Goal: Task Accomplishment & Management: Manage account settings

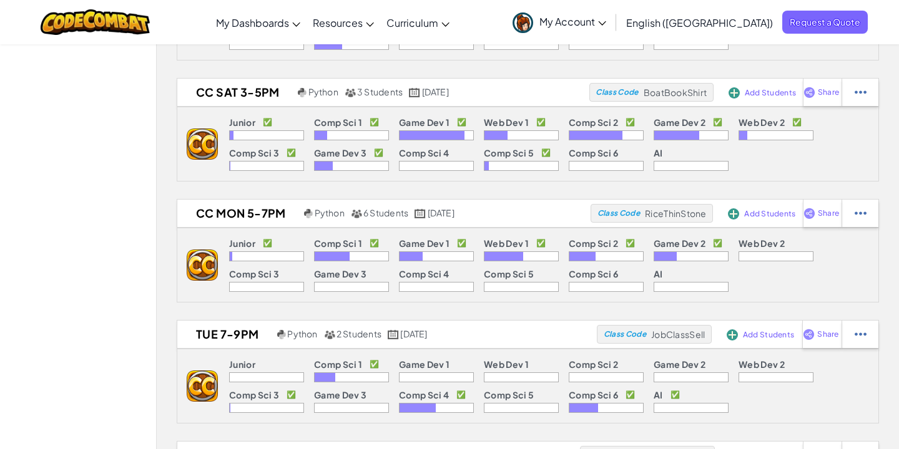
scroll to position [1005, 0]
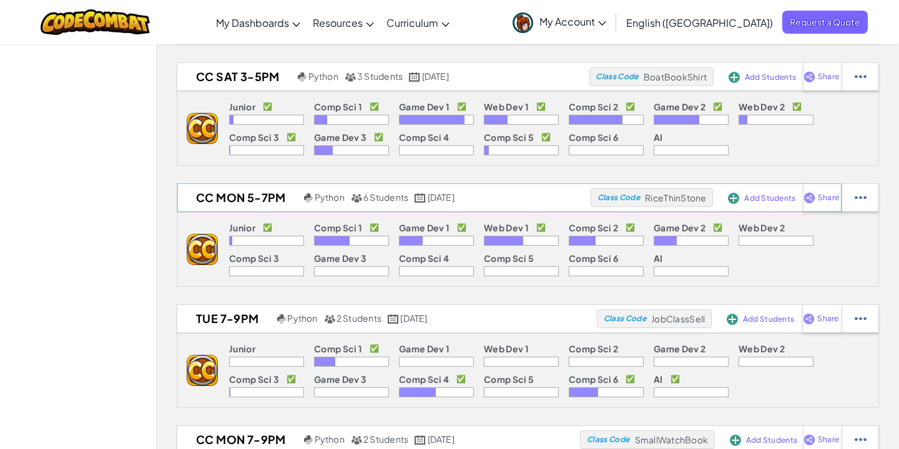
click at [291, 199] on h2 "CC Mon 5-7pm" at bounding box center [239, 197] width 124 height 19
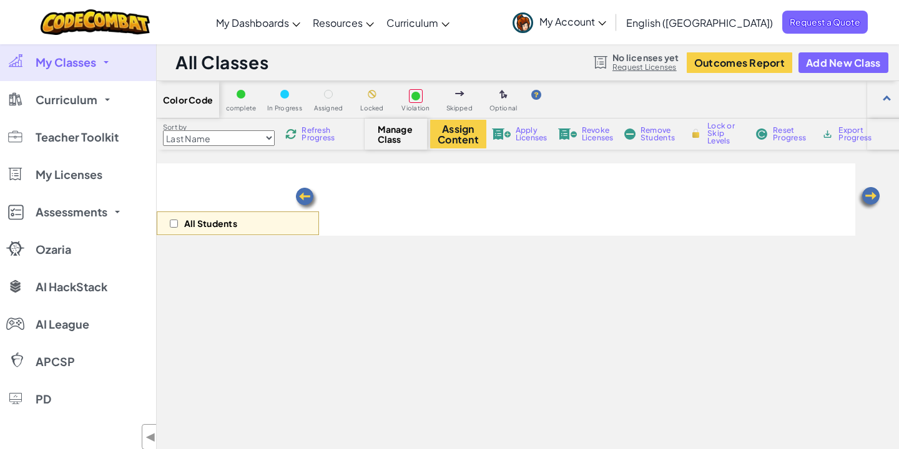
select select "57b621e7ad86a6efb5737e64"
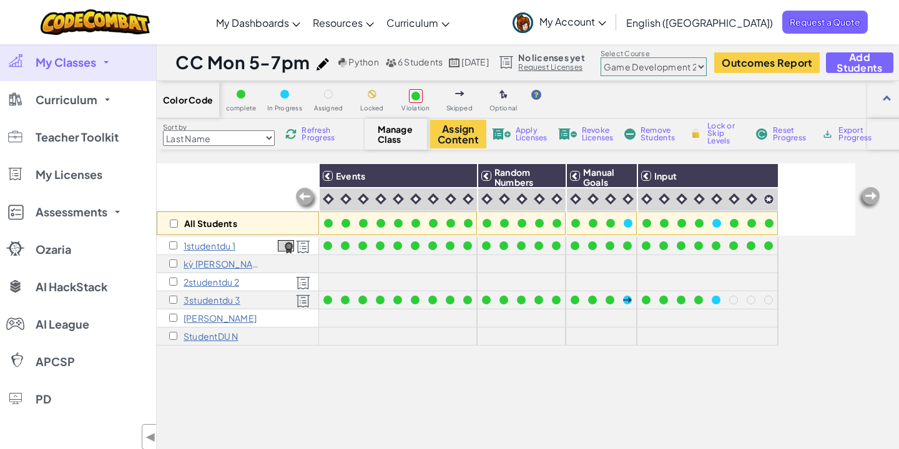
click at [79, 57] on span "My Classes" at bounding box center [66, 62] width 61 height 11
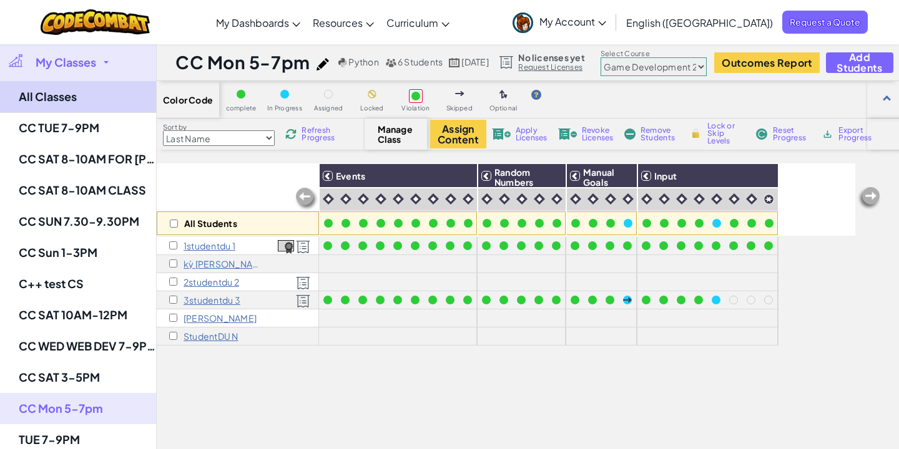
click at [71, 97] on link "All Classes" at bounding box center [78, 97] width 156 height 32
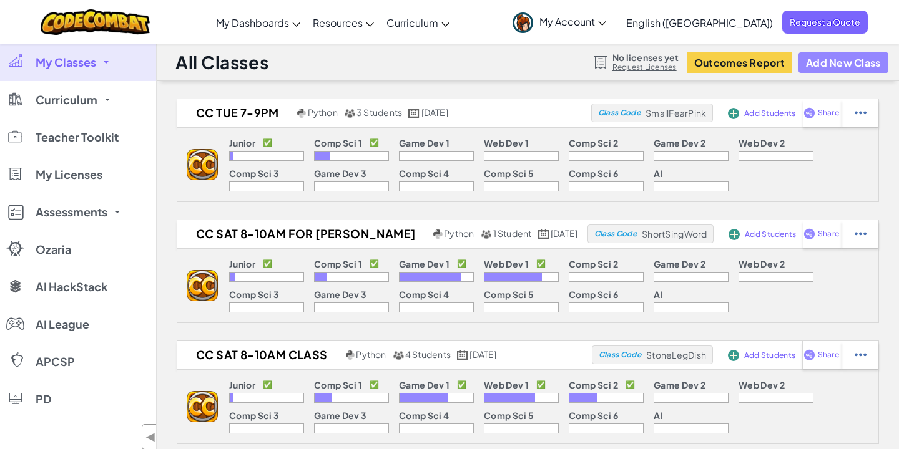
click at [852, 57] on button "Add New Class" at bounding box center [843, 62] width 90 height 21
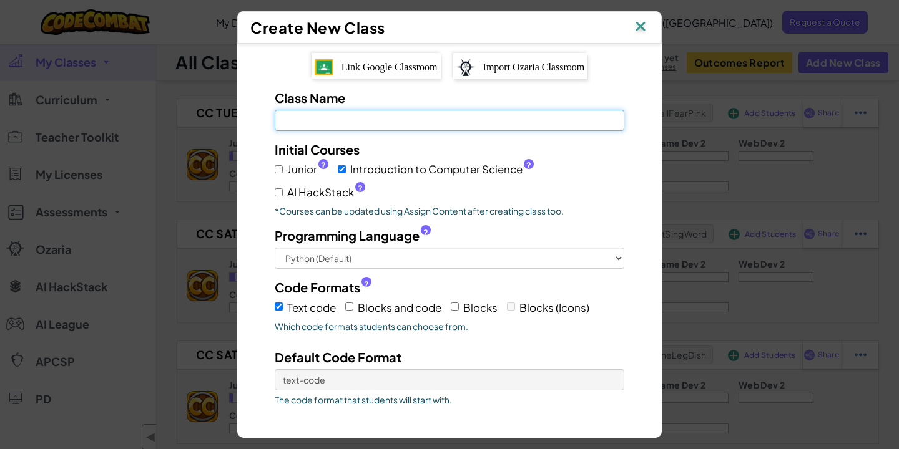
click at [525, 129] on input "Class Name Field is required" at bounding box center [449, 120] width 349 height 21
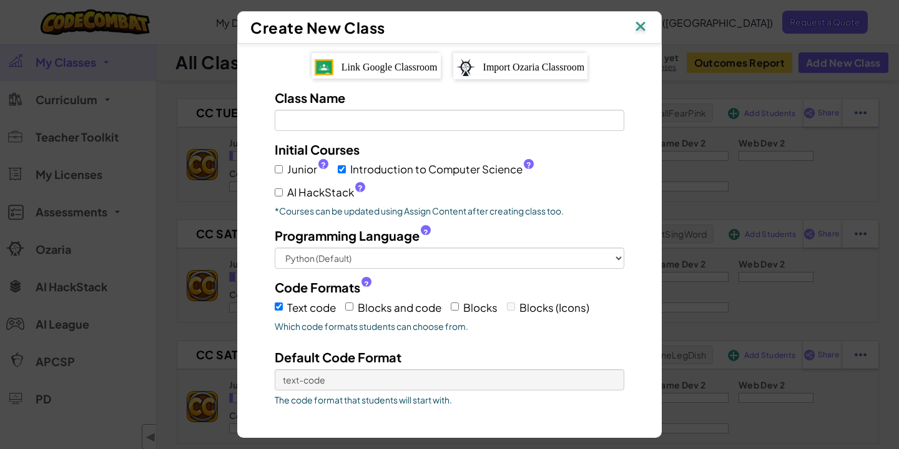
click at [641, 28] on img at bounding box center [640, 27] width 16 height 19
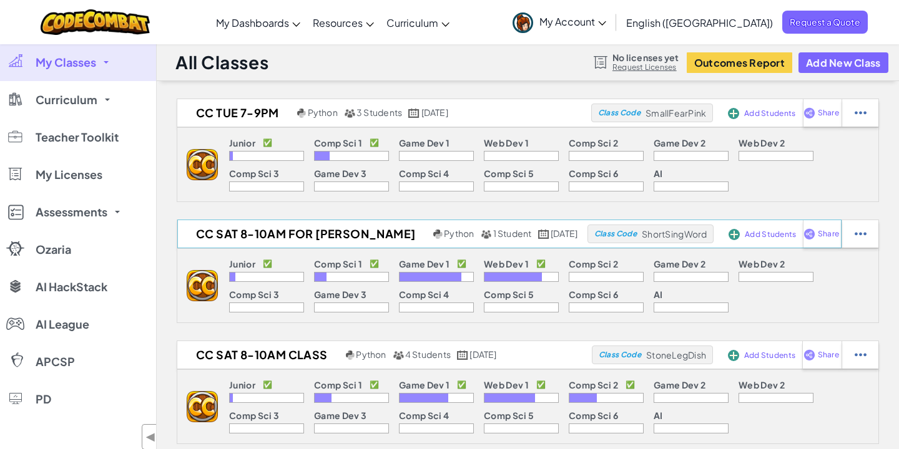
click at [360, 232] on h2 "CC SAT 8-10AM FOR [PERSON_NAME]" at bounding box center [303, 234] width 253 height 19
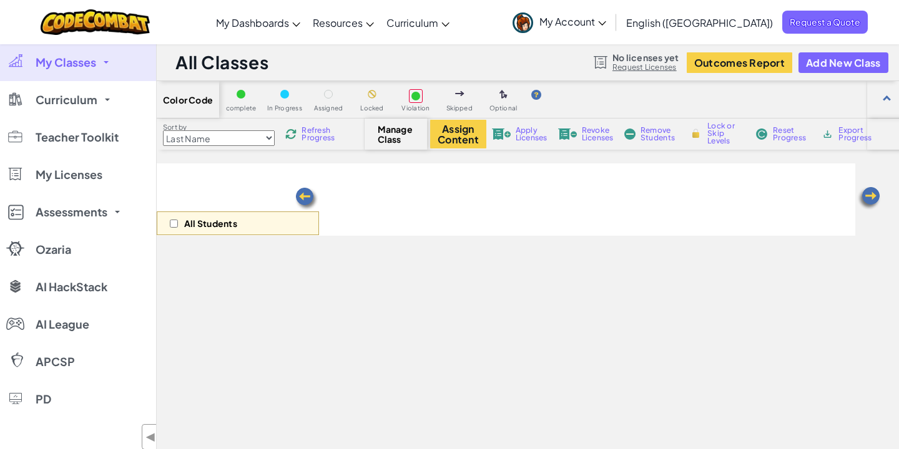
select select "5789587aad86a6efb573701f"
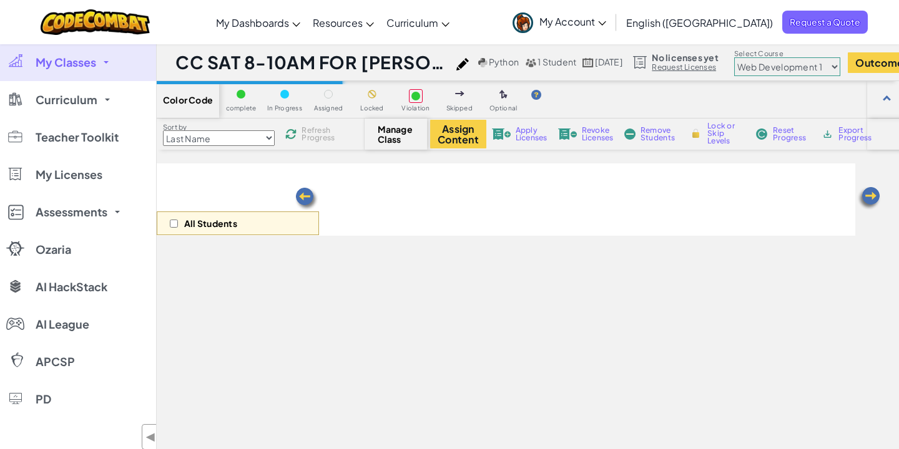
click at [456, 63] on img at bounding box center [462, 64] width 12 height 12
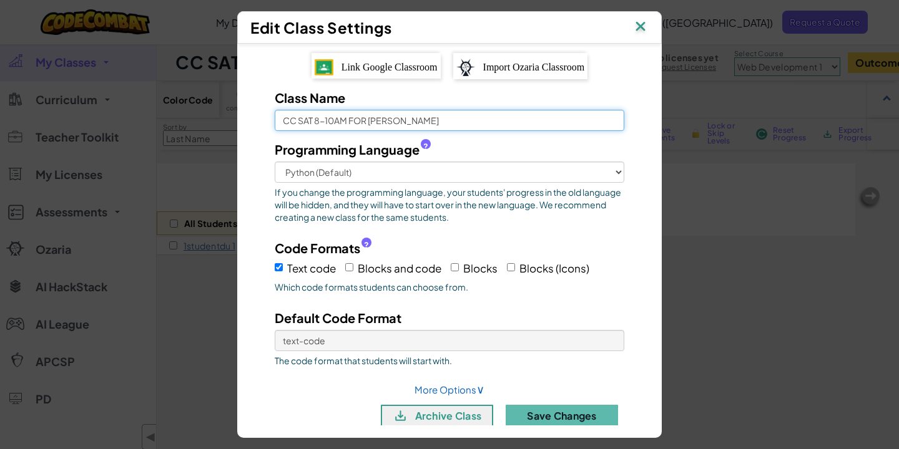
click at [450, 119] on input "CC SAT 8-10AM FOR [PERSON_NAME]" at bounding box center [449, 120] width 349 height 21
type input "CC SAT 8-10AM FOR [PERSON_NAME], CC FRI 5-7PM FOR [PERSON_NAME]"
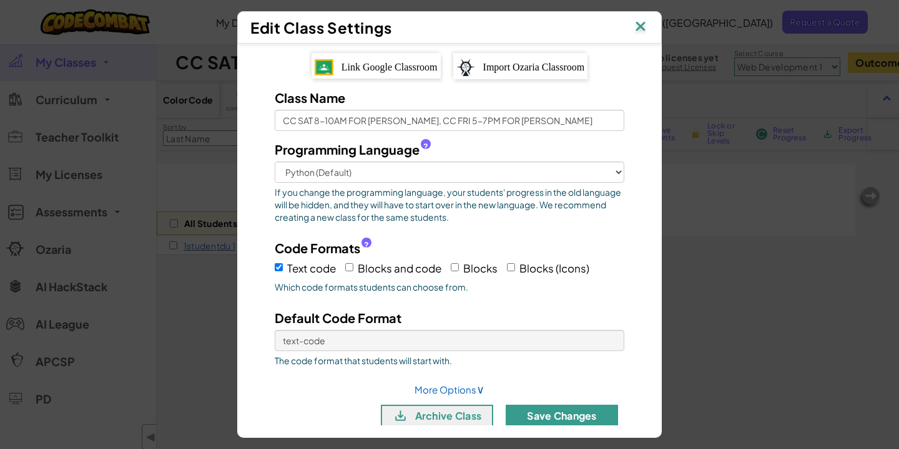
click at [583, 416] on button "Save Changes" at bounding box center [561, 416] width 112 height 22
